Goal: Task Accomplishment & Management: Use online tool/utility

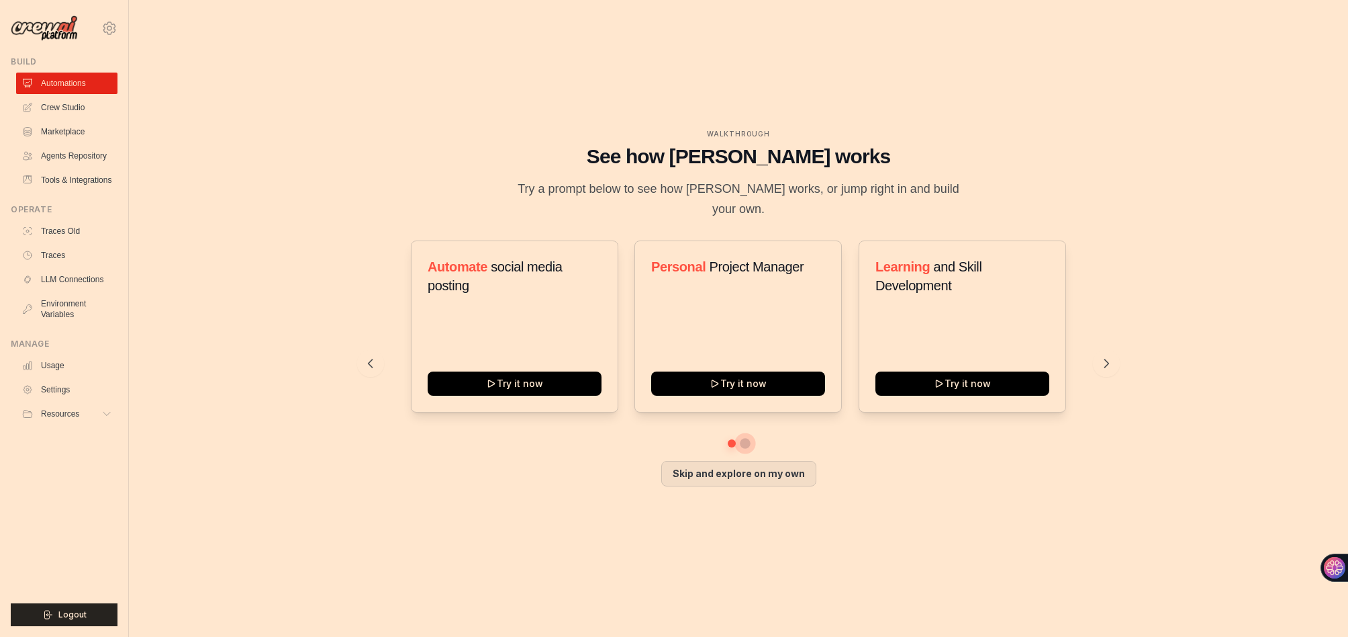
click at [751, 424] on button at bounding box center [745, 443] width 11 height 11
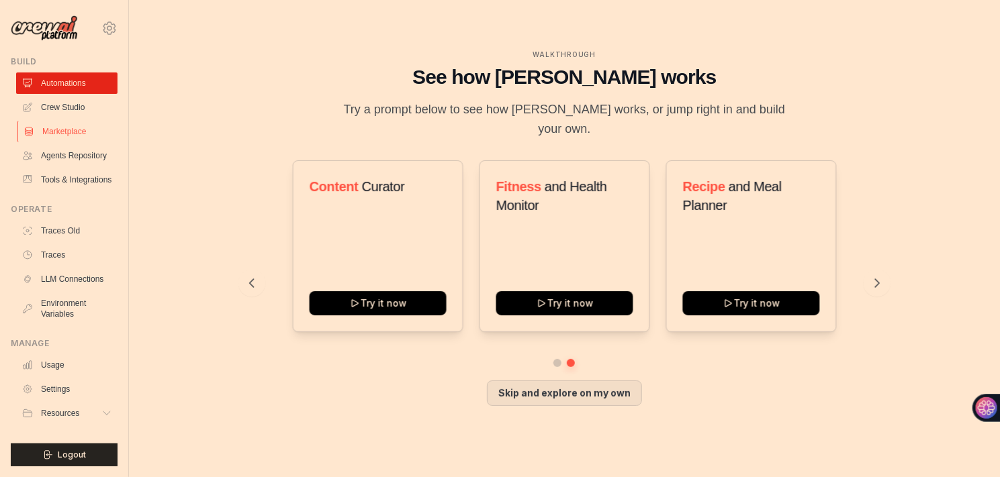
click at [106, 142] on link "Marketplace" at bounding box center [67, 131] width 101 height 21
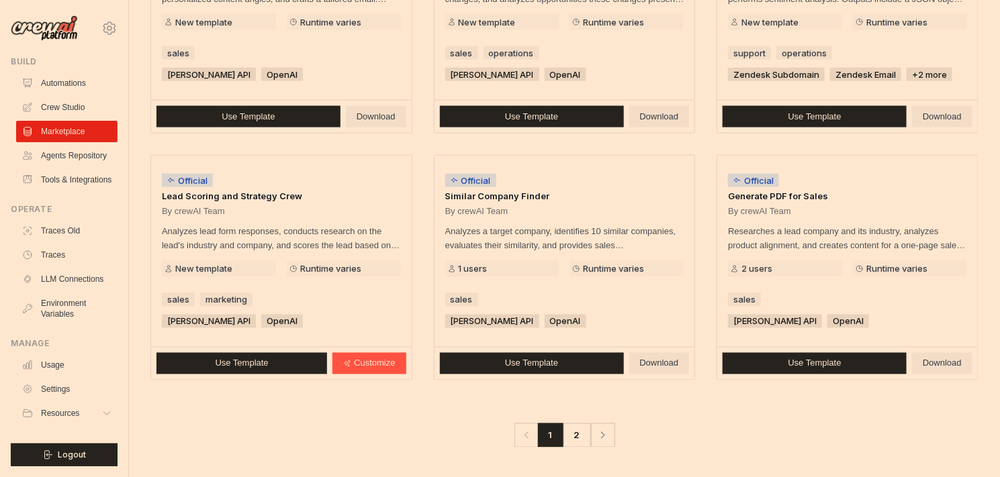
scroll to position [1574, 0]
click at [114, 167] on link "Agents Repository" at bounding box center [67, 155] width 101 height 21
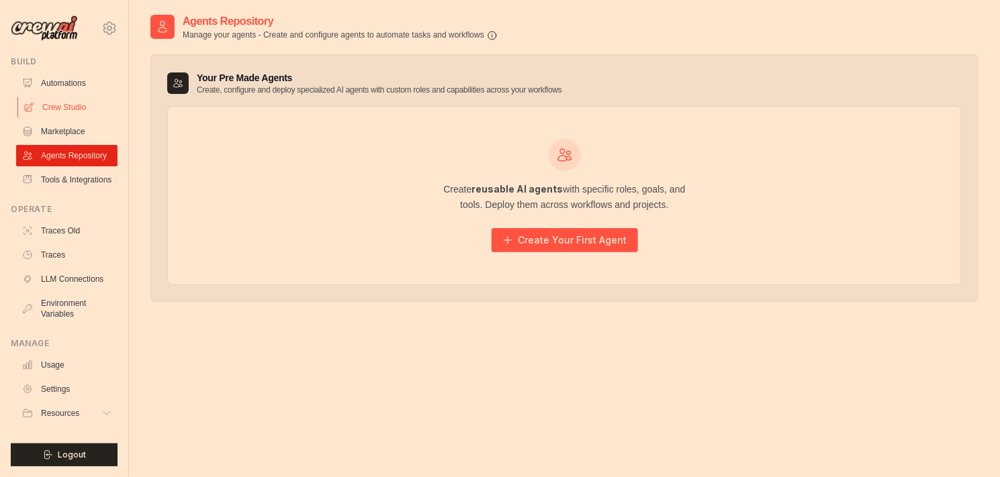
click at [90, 118] on link "Crew Studio" at bounding box center [67, 107] width 101 height 21
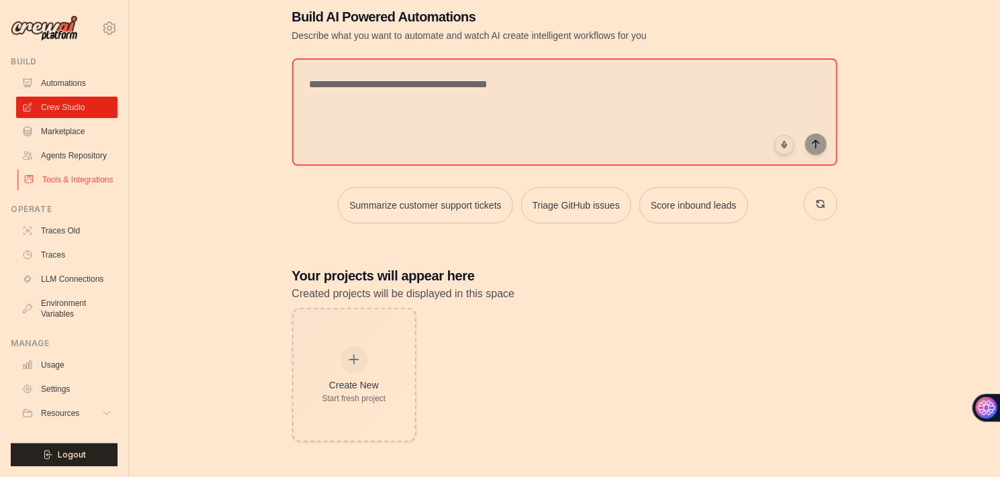
scroll to position [246, 0]
click at [108, 269] on link "LLM Connections" at bounding box center [67, 279] width 101 height 21
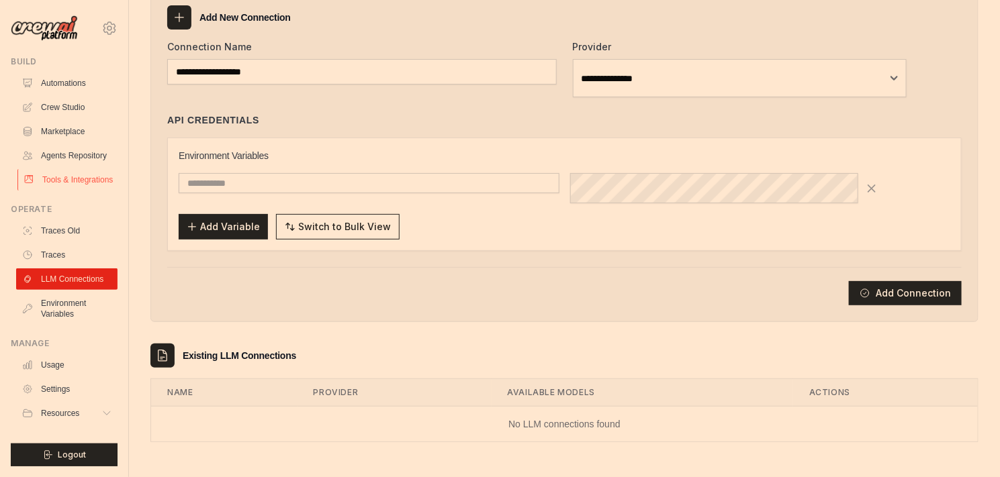
scroll to position [246, 0]
click at [80, 408] on span "Resources" at bounding box center [61, 413] width 38 height 11
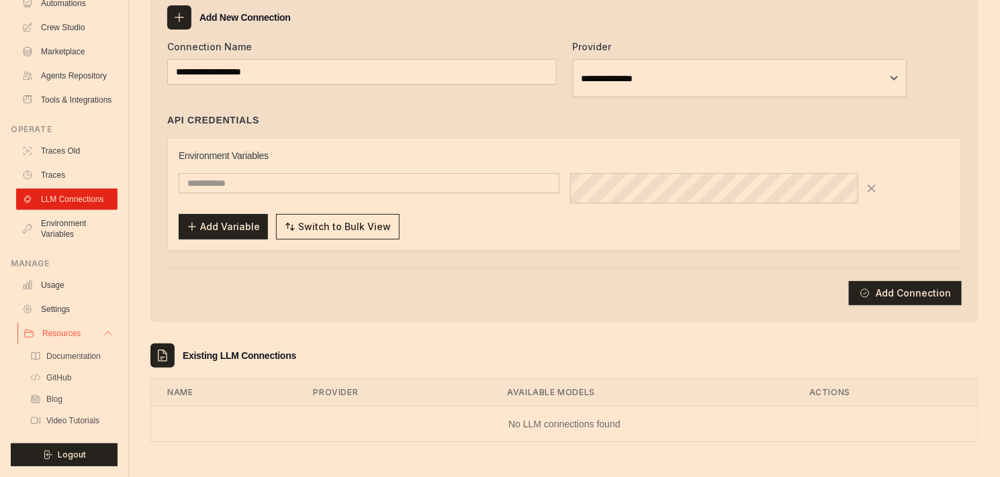
scroll to position [375, 0]
click at [101, 416] on span "Video Tutorials" at bounding box center [74, 421] width 53 height 11
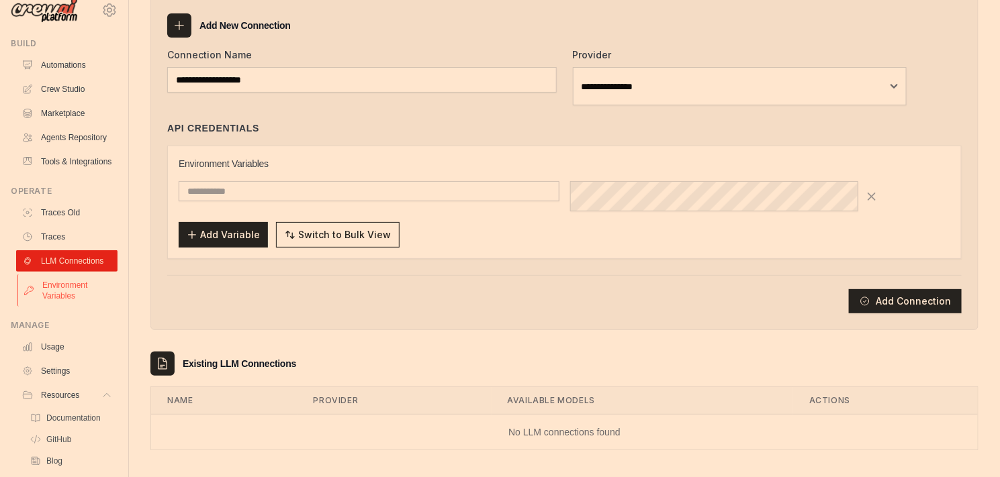
scroll to position [0, 0]
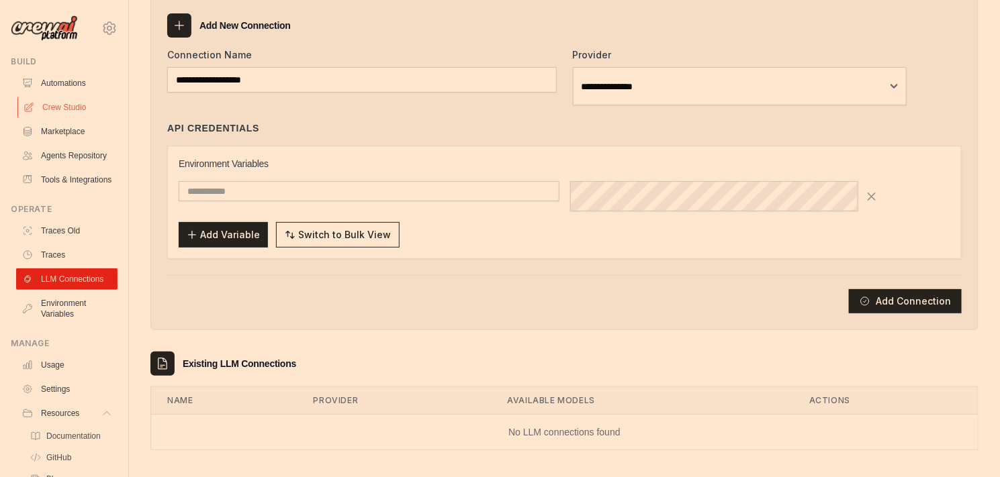
click at [95, 118] on link "Crew Studio" at bounding box center [67, 107] width 101 height 21
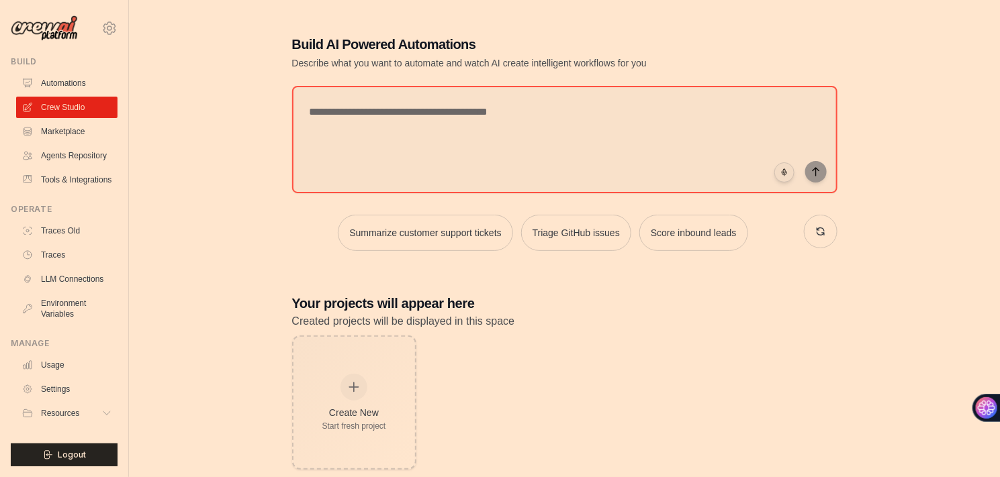
click at [254, 283] on div "Build AI Powered Automations Describe what you want to automate and watch AI cr…" at bounding box center [564, 252] width 828 height 478
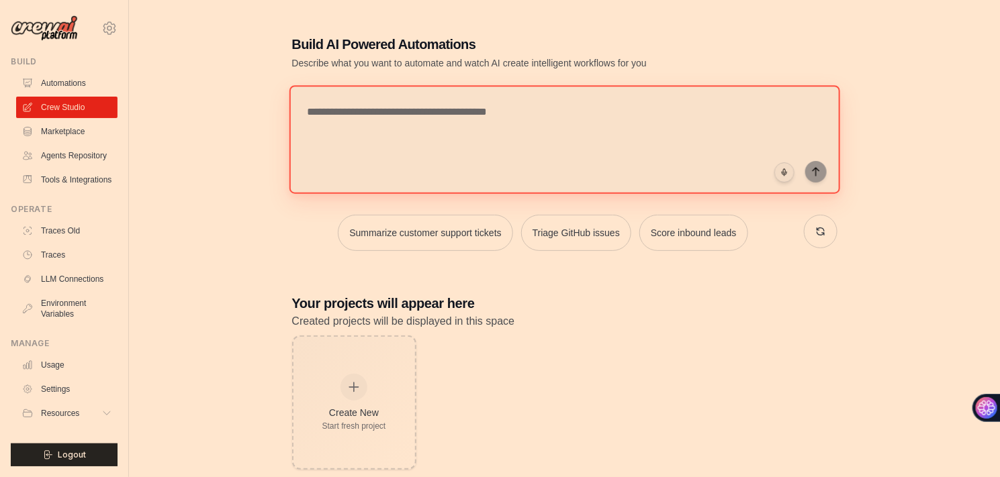
click at [440, 160] on textarea at bounding box center [564, 139] width 551 height 109
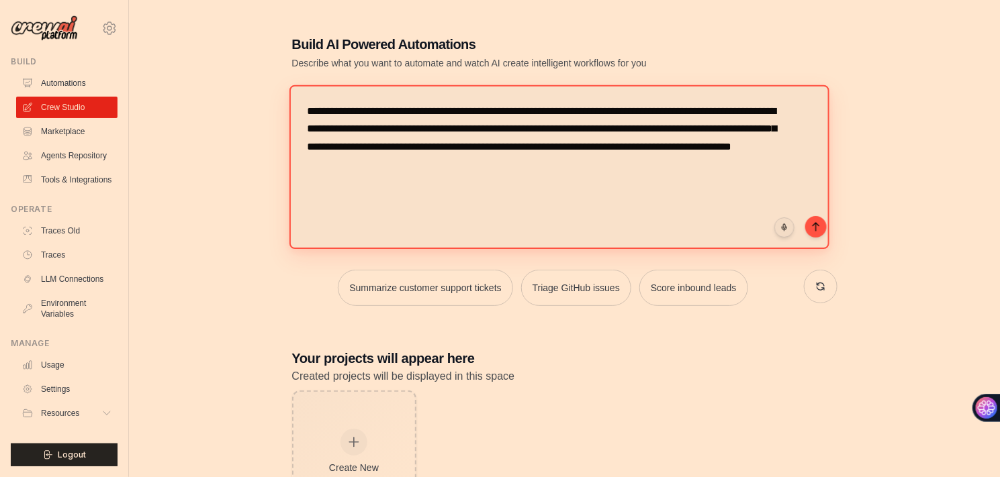
scroll to position [46, 0]
click at [629, 217] on textarea "**********" at bounding box center [559, 167] width 540 height 165
click at [694, 250] on textarea "**********" at bounding box center [559, 167] width 540 height 165
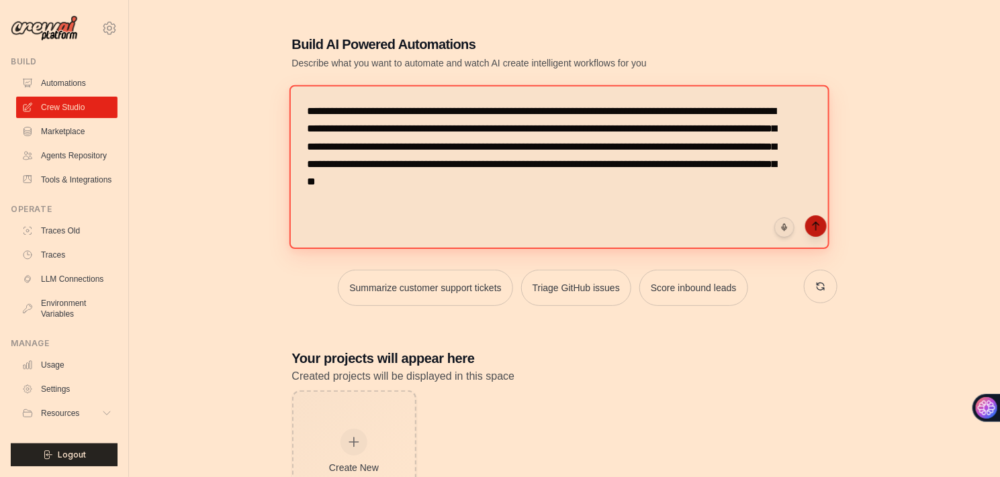
type textarea "**********"
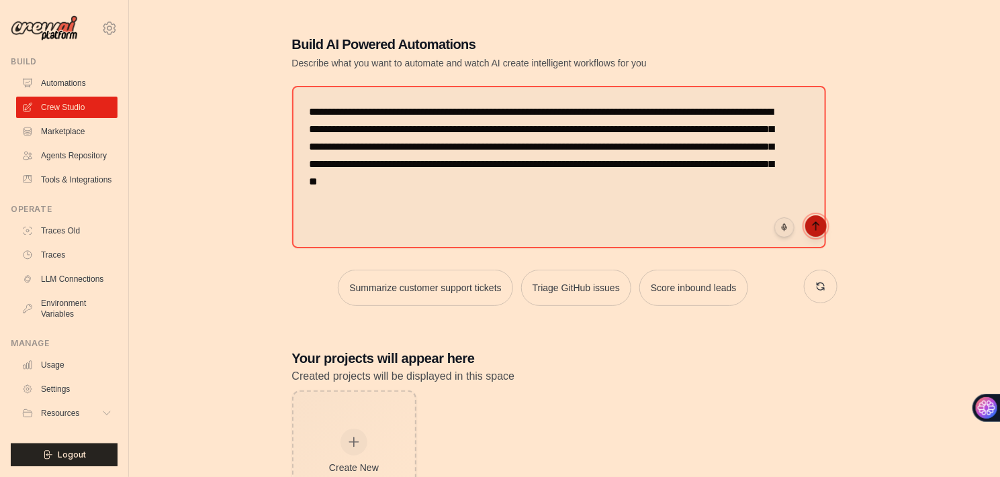
click at [818, 230] on icon "submit" at bounding box center [815, 226] width 6 height 8
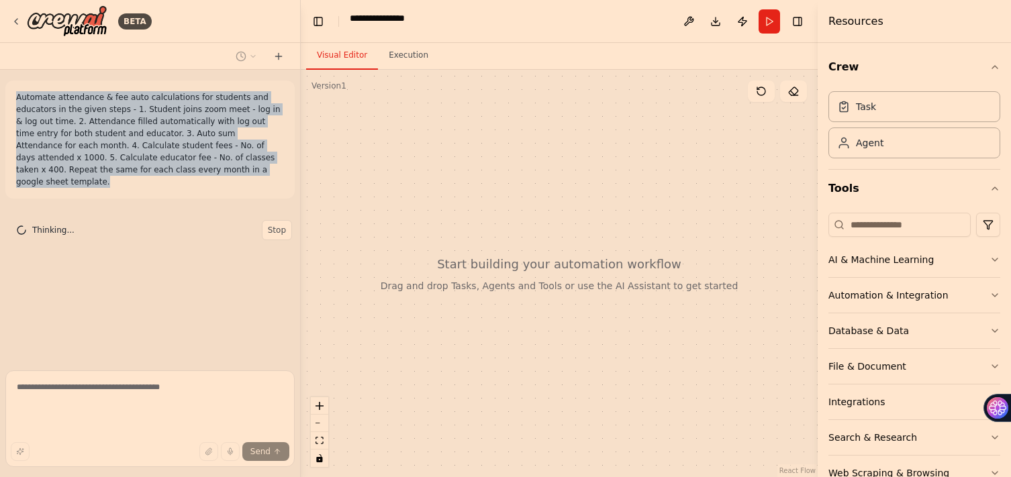
drag, startPoint x: 26, startPoint y: 142, endPoint x: 128, endPoint y: 301, distance: 189.0
click at [128, 188] on p "Automate attendance & fee auto calculations for students and educators in the g…" at bounding box center [150, 139] width 268 height 97
copy p "Automate attendance & fee auto calculations for students and educators in the g…"
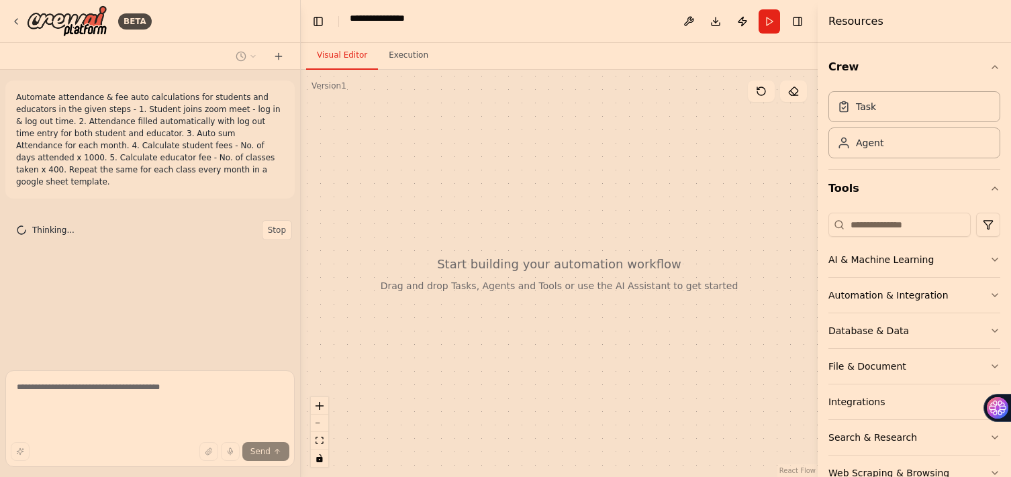
scroll to position [71, 0]
click at [271, 236] on span "Stop" at bounding box center [277, 230] width 18 height 11
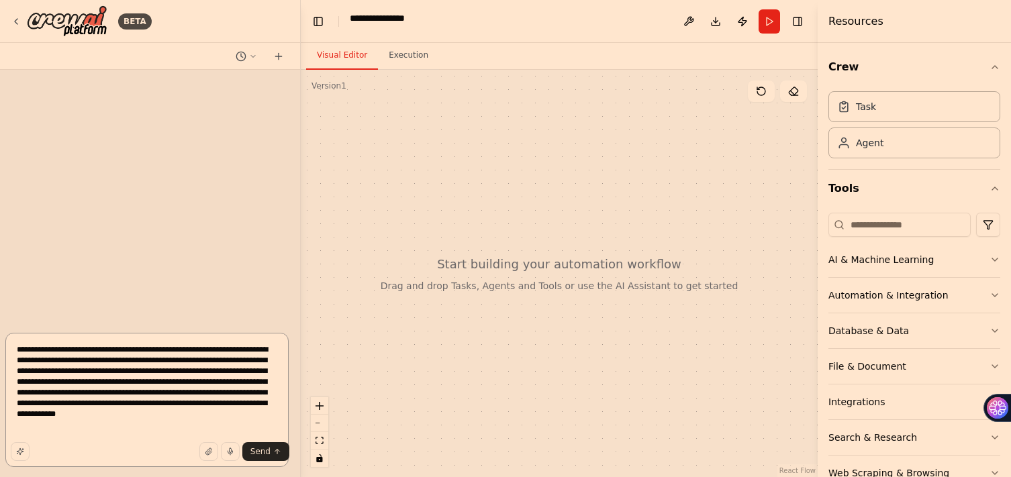
scroll to position [93, 0]
type textarea "**********"
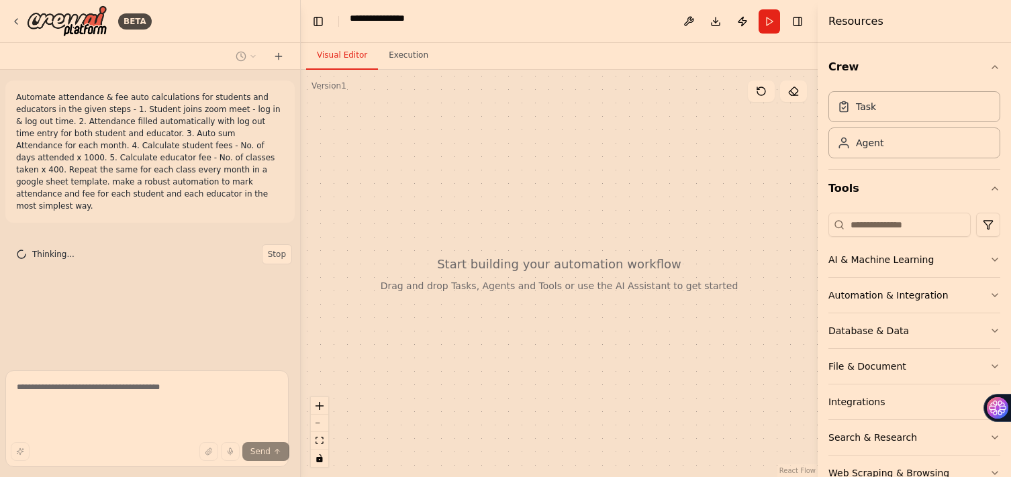
scroll to position [107, 0]
click at [439, 70] on button "Execution" at bounding box center [408, 56] width 61 height 28
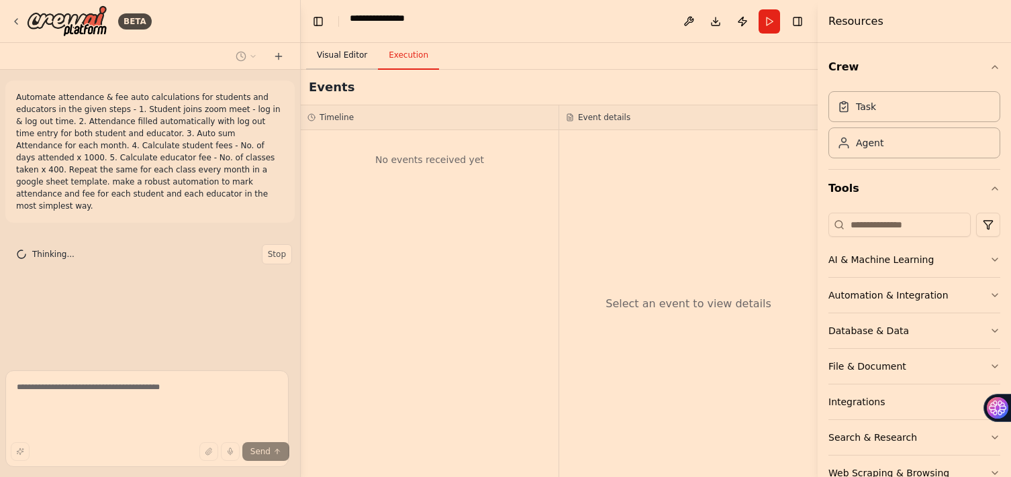
click at [363, 70] on button "Visual Editor" at bounding box center [342, 56] width 72 height 28
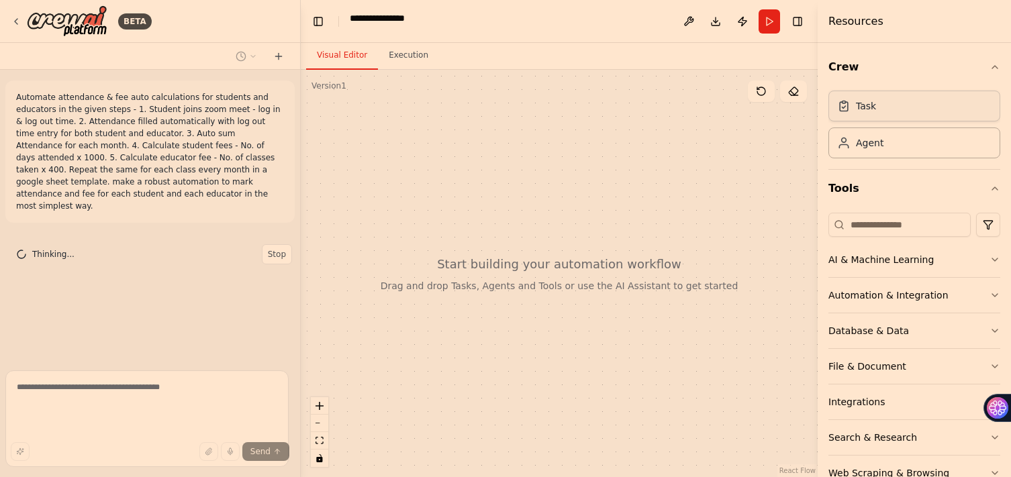
click at [876, 113] on div "Task" at bounding box center [866, 105] width 20 height 13
click at [928, 122] on div "Task" at bounding box center [915, 106] width 172 height 31
click at [878, 149] on div "Agent" at bounding box center [870, 142] width 28 height 13
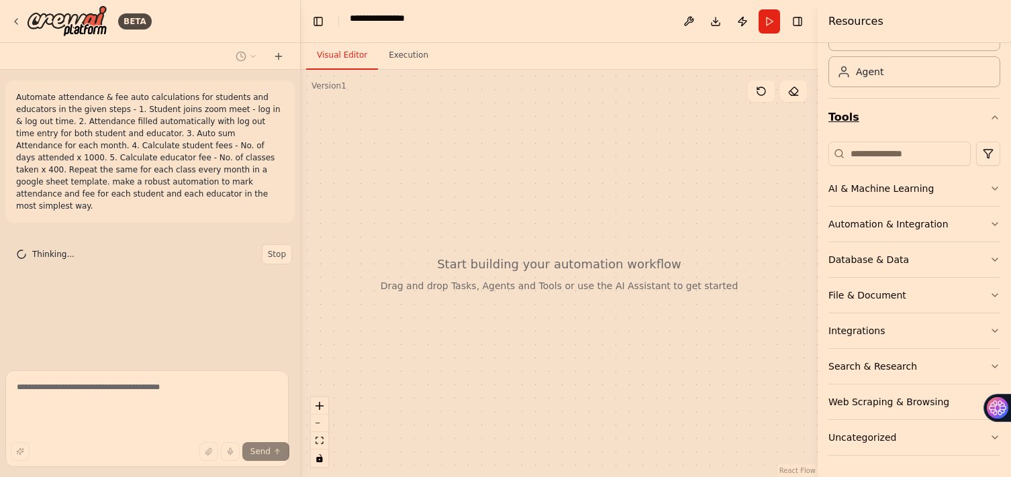
scroll to position [172, 0]
click at [878, 231] on div "Automation & Integration" at bounding box center [889, 224] width 120 height 13
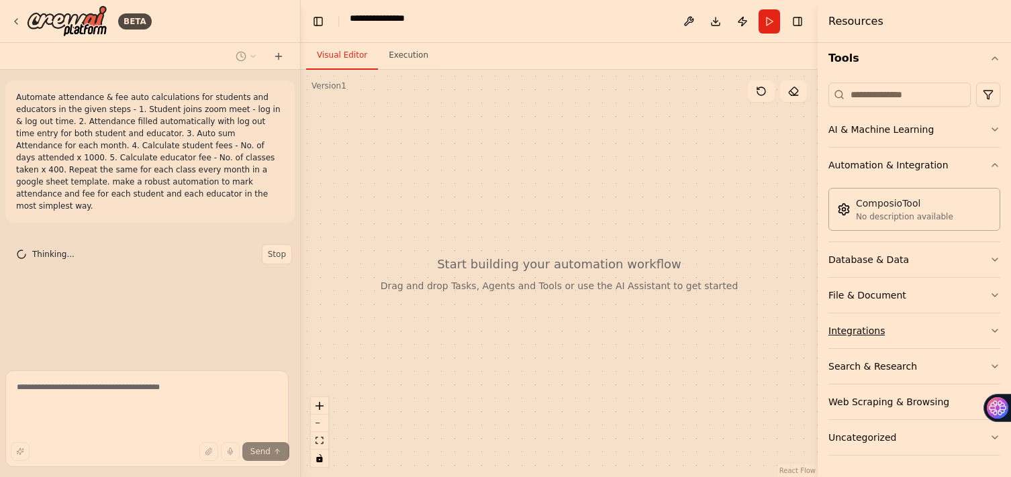
scroll to position [434, 0]
click at [268, 260] on span "Stop" at bounding box center [277, 254] width 18 height 11
type textarea "**********"
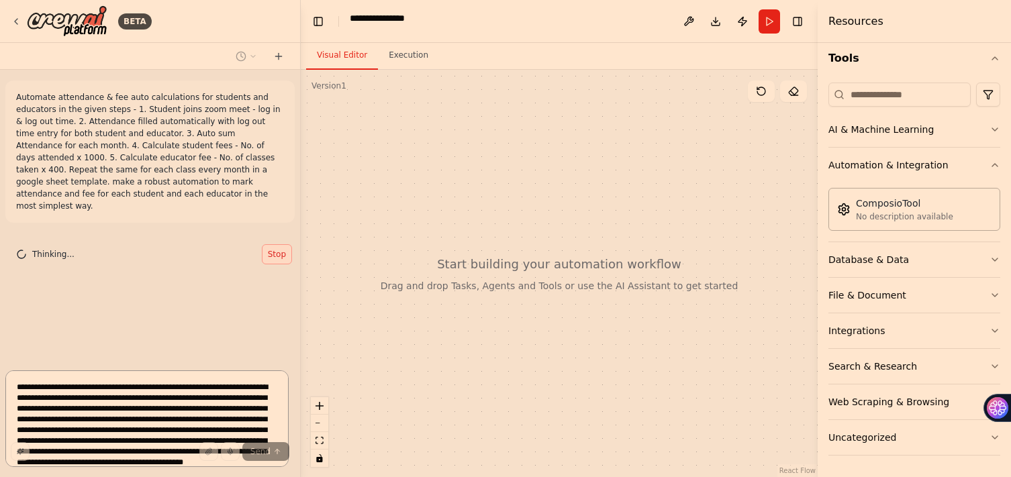
scroll to position [0, 0]
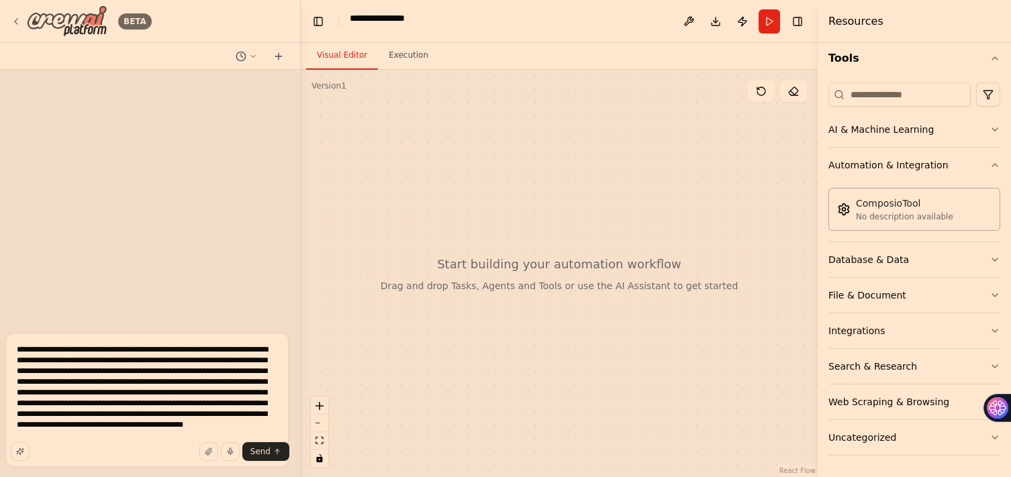
click at [97, 30] on img at bounding box center [67, 21] width 81 height 32
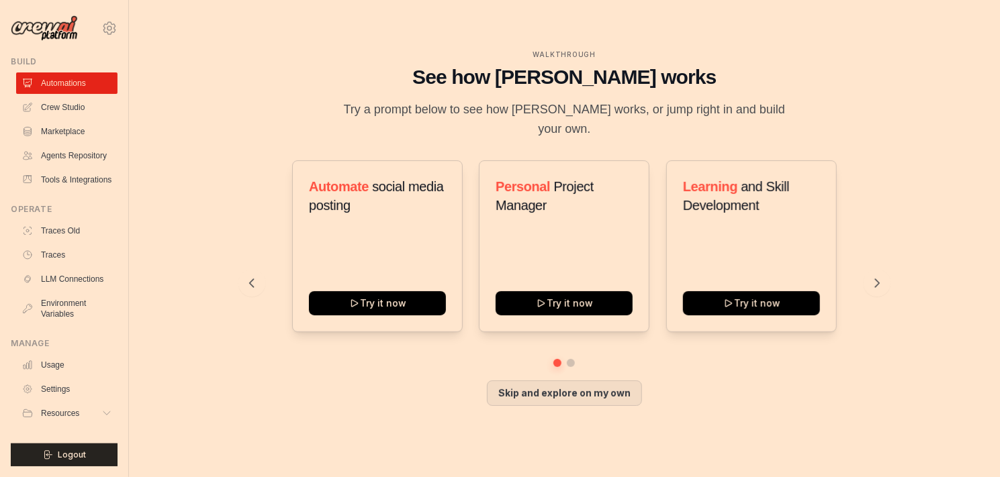
scroll to position [45, 0]
click at [119, 167] on link "Agents Repository" at bounding box center [67, 155] width 101 height 21
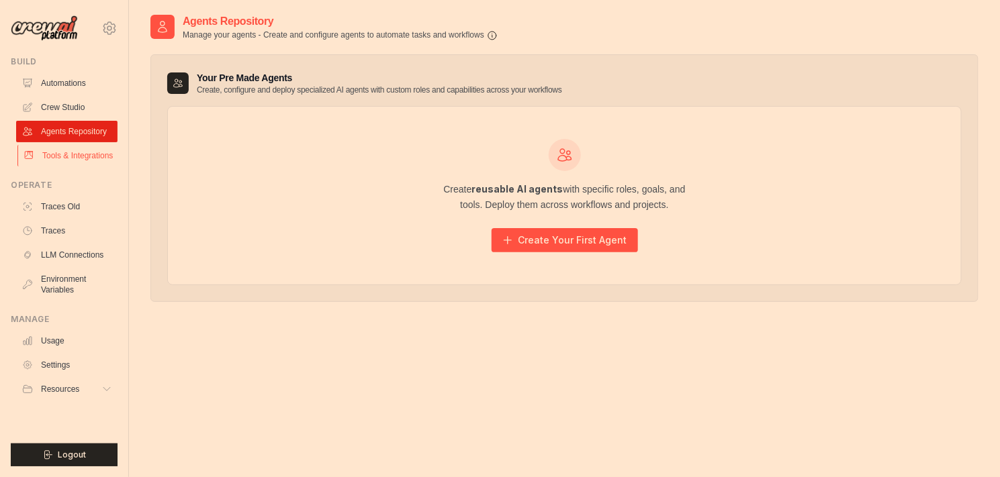
click at [97, 167] on link "Tools & Integrations" at bounding box center [67, 155] width 101 height 21
